Goal: Transaction & Acquisition: Purchase product/service

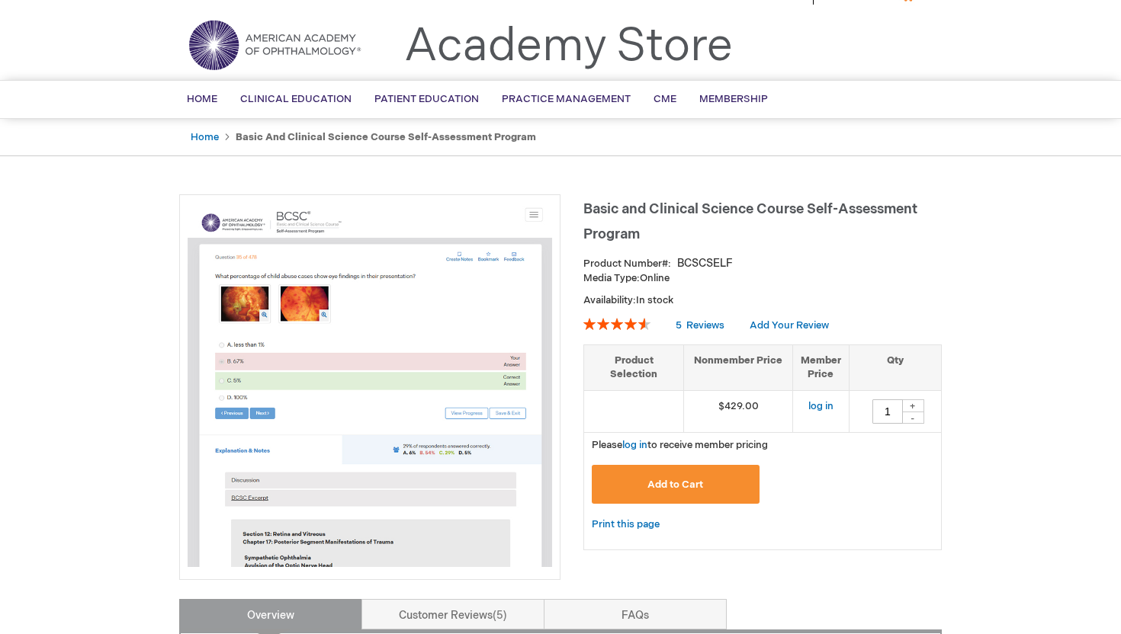
scroll to position [51, 0]
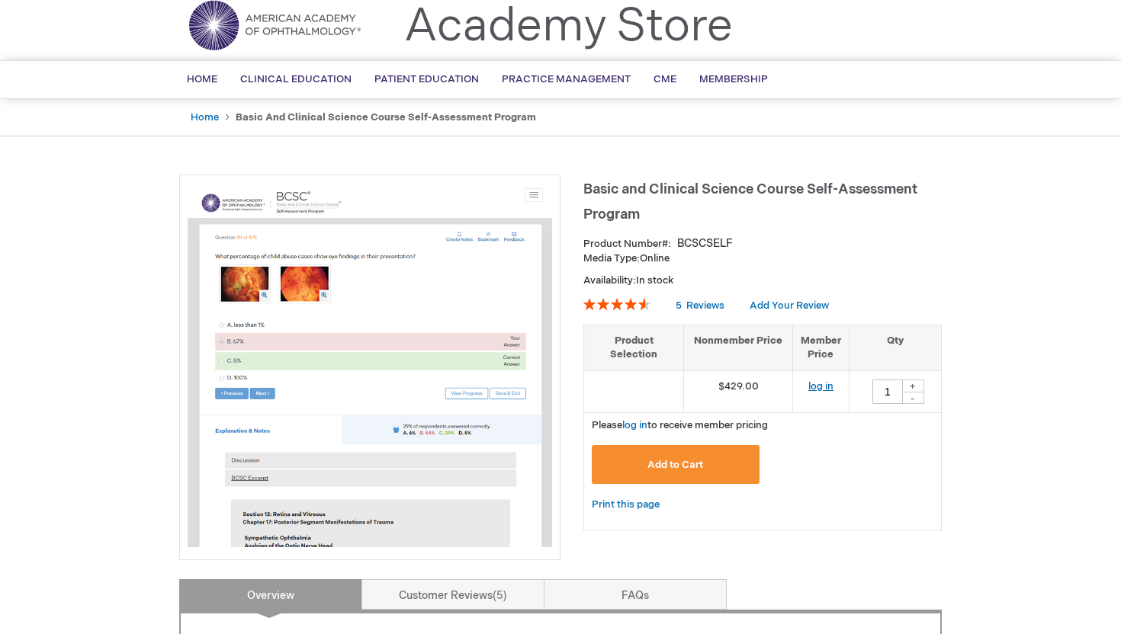
click at [824, 387] on link "log in" at bounding box center [820, 386] width 25 height 12
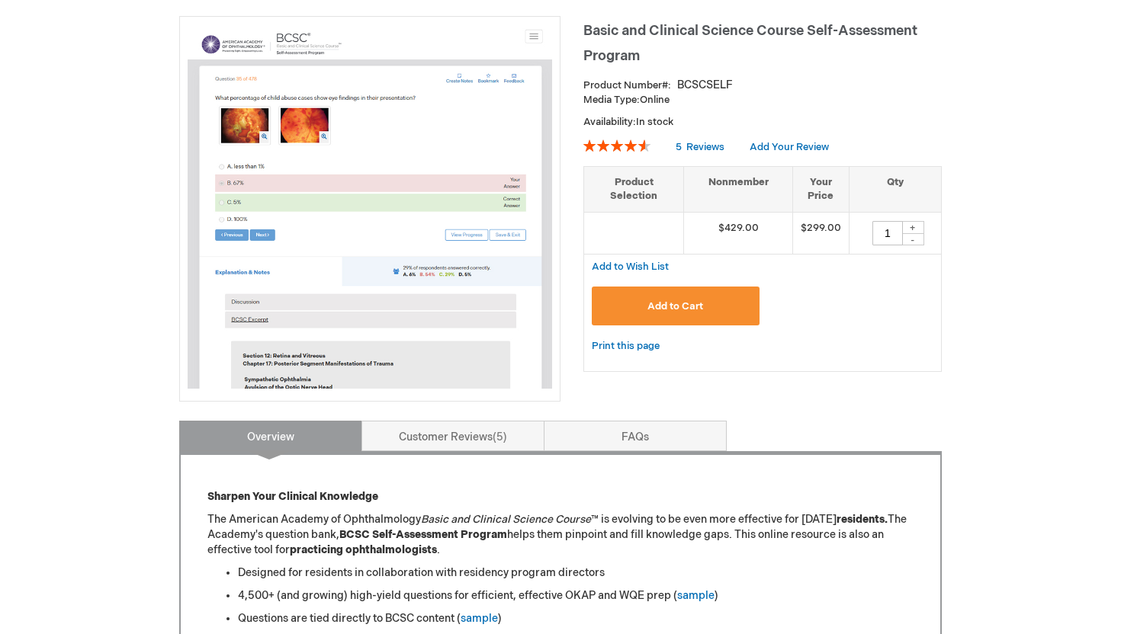
scroll to position [208, 0]
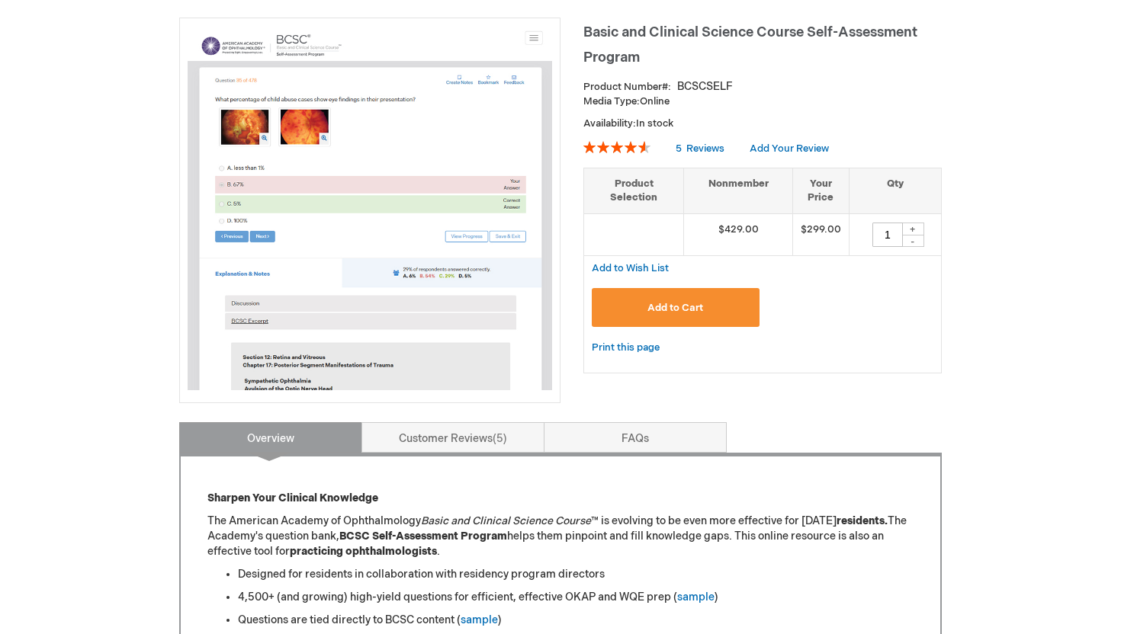
click at [918, 226] on div "+" at bounding box center [912, 229] width 23 height 13
type input "2"
click at [701, 304] on span "Add to Cart" at bounding box center [675, 308] width 56 height 12
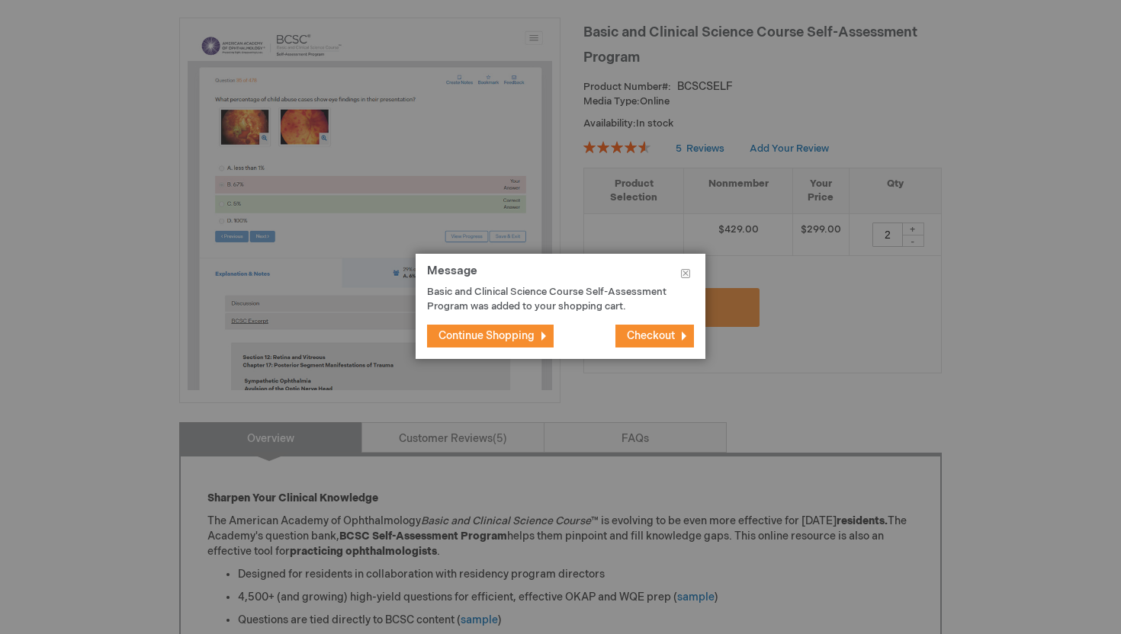
click at [662, 339] on span "Checkout" at bounding box center [651, 335] width 48 height 13
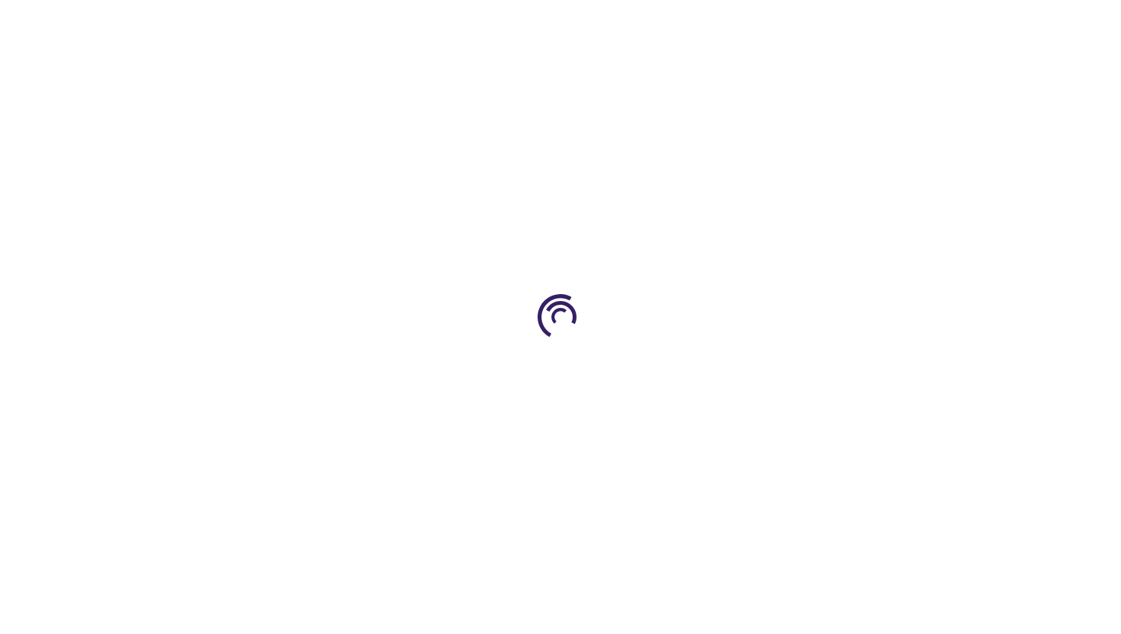
select select "US"
select select "57"
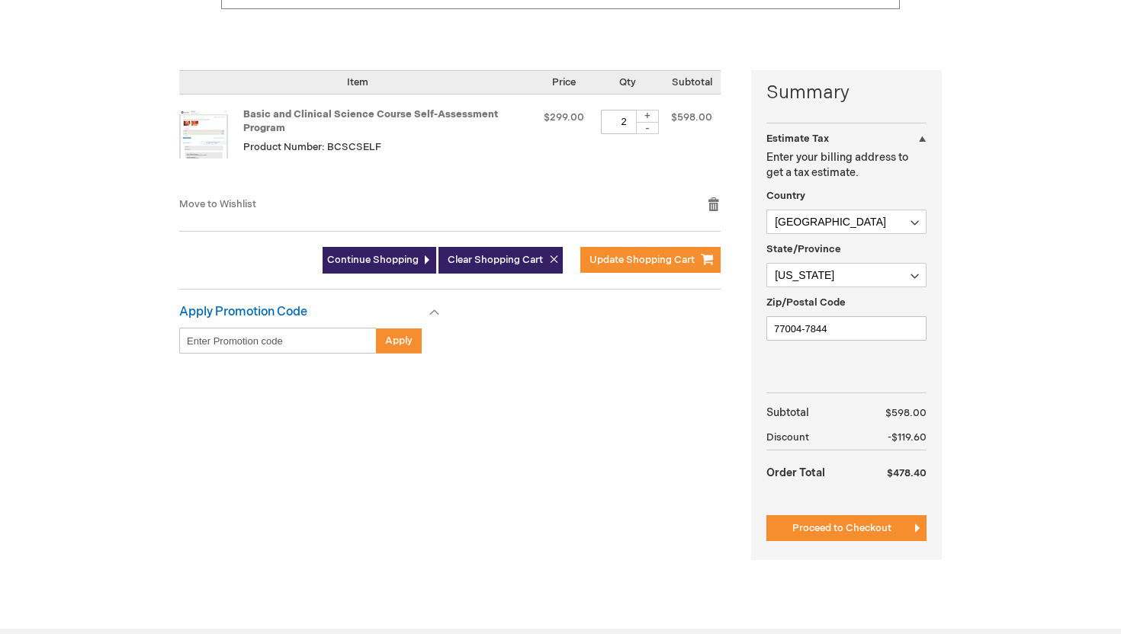
scroll to position [326, 0]
